Goal: Navigation & Orientation: Find specific page/section

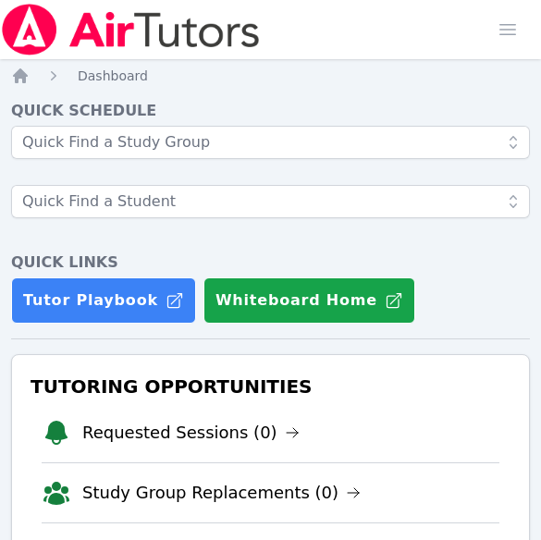
scroll to position [473, 0]
